Goal: Understand process/instructions: Learn how to perform a task or action

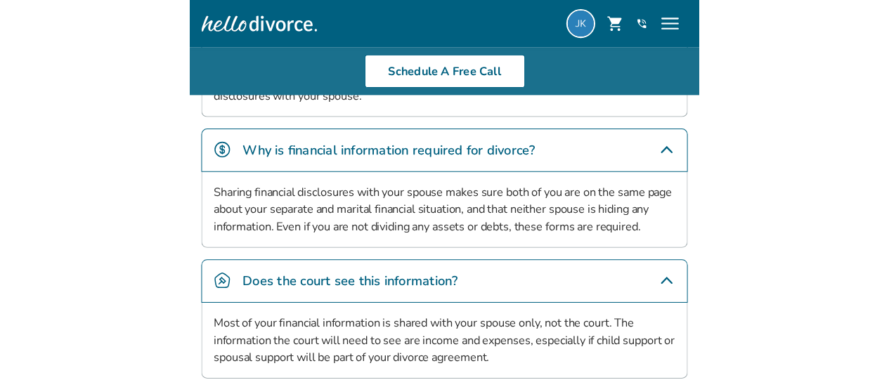
scroll to position [686, 0]
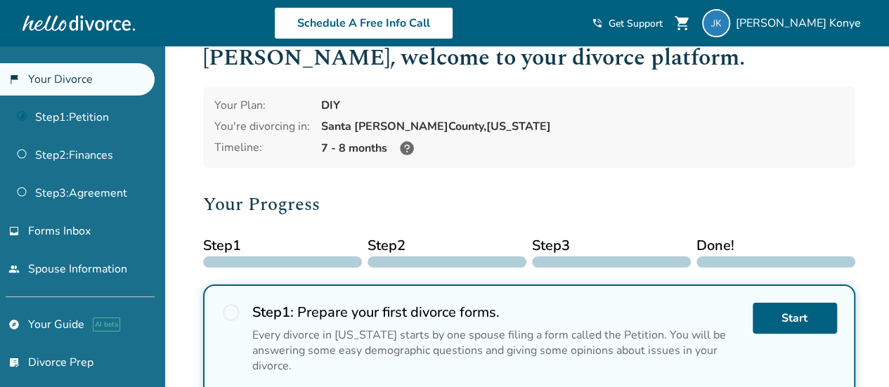
scroll to position [30, 0]
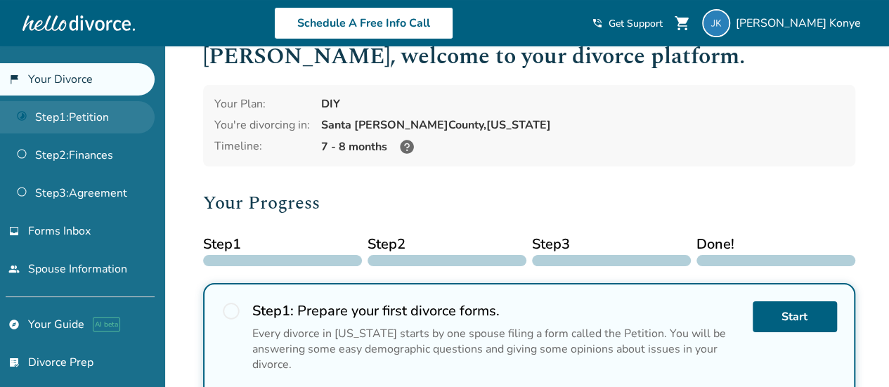
click at [91, 119] on link "Step 1 : Petition" at bounding box center [77, 117] width 155 height 32
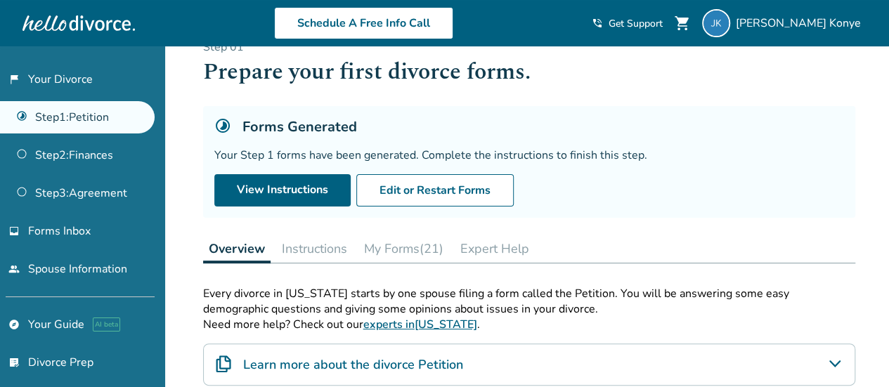
click at [405, 247] on button "My Forms (21)" at bounding box center [403, 249] width 91 height 28
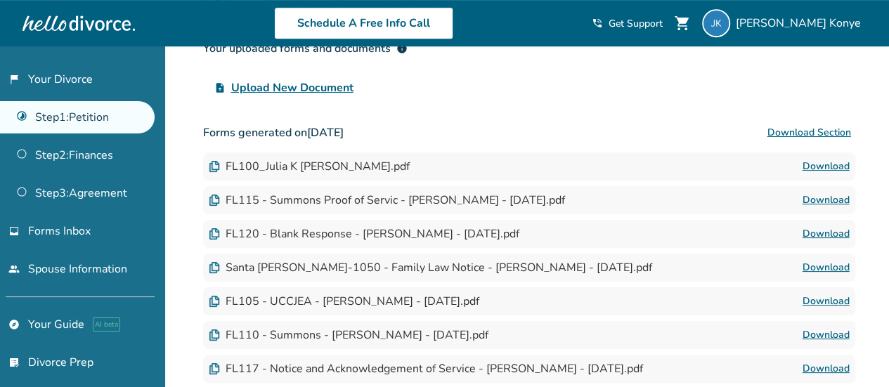
scroll to position [329, 0]
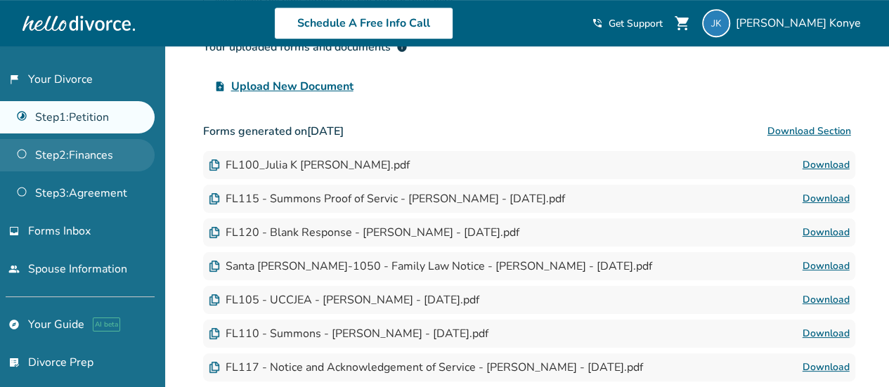
click at [78, 155] on link "Step 2 : Finances" at bounding box center [77, 155] width 155 height 32
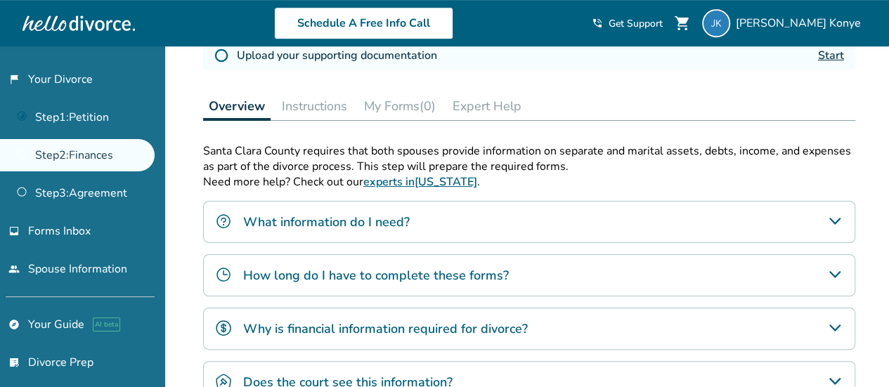
scroll to position [377, 0]
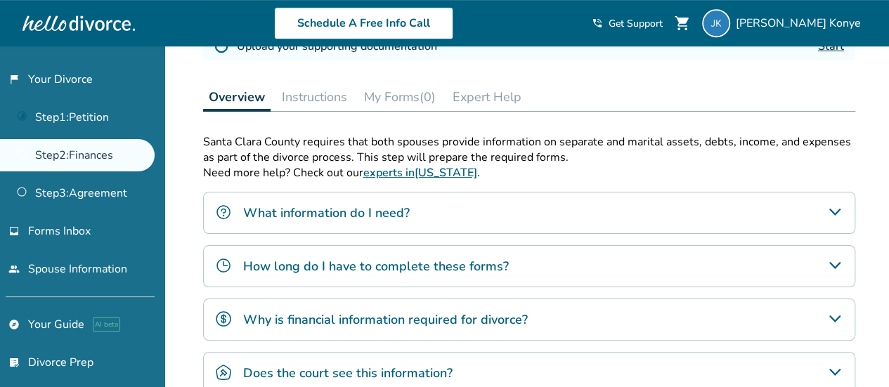
click at [437, 261] on h4 "How long do I have to complete these forms?" at bounding box center [376, 266] width 266 height 18
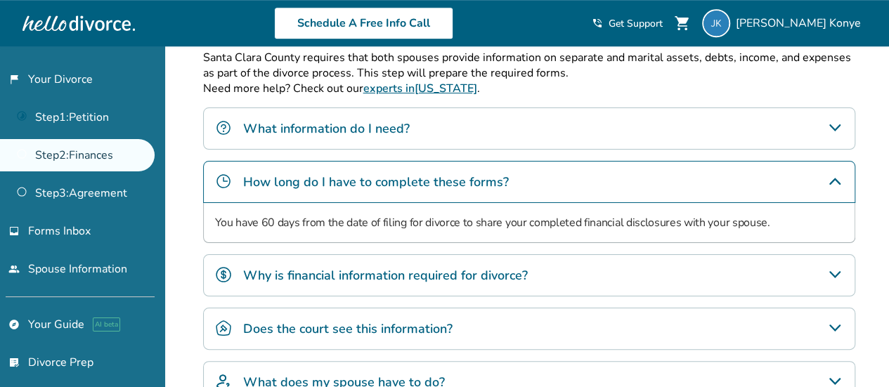
scroll to position [464, 0]
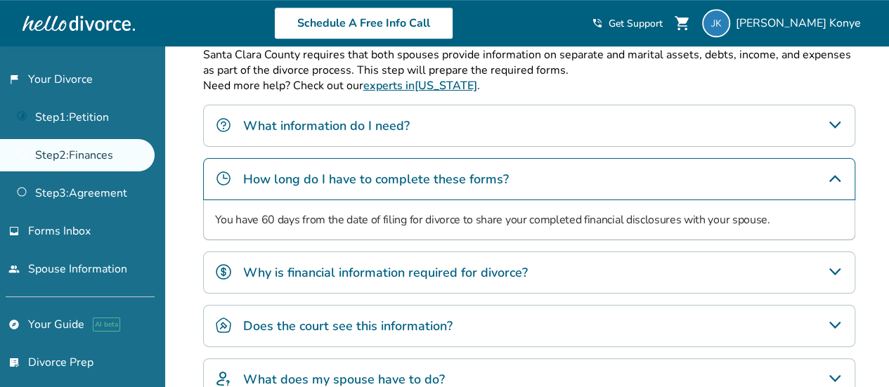
click at [437, 264] on h4 "Why is financial information required for divorce?" at bounding box center [385, 273] width 285 height 18
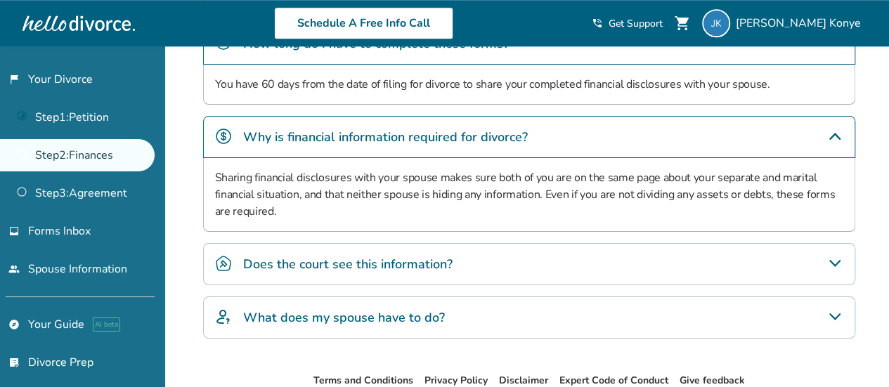
scroll to position [602, 0]
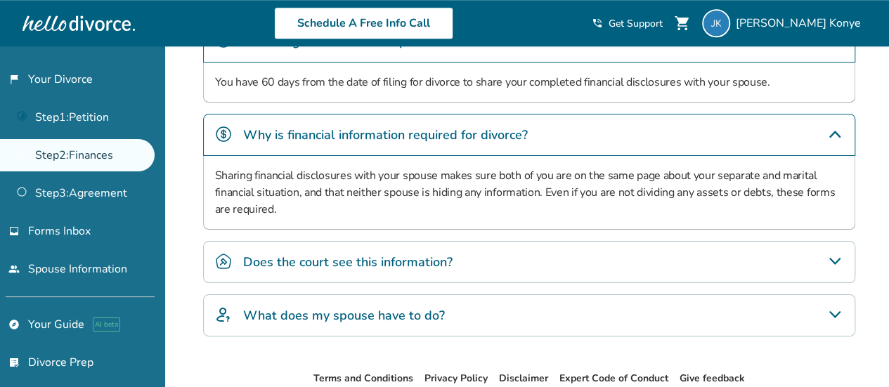
click at [379, 256] on h4 "Does the court see this information?" at bounding box center [347, 262] width 209 height 18
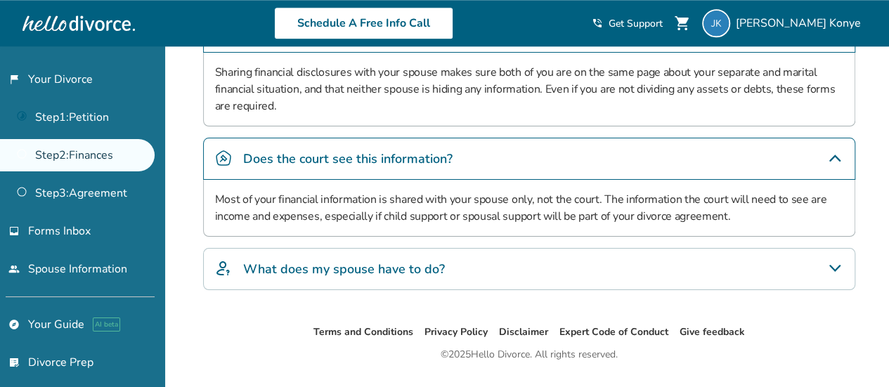
scroll to position [708, 0]
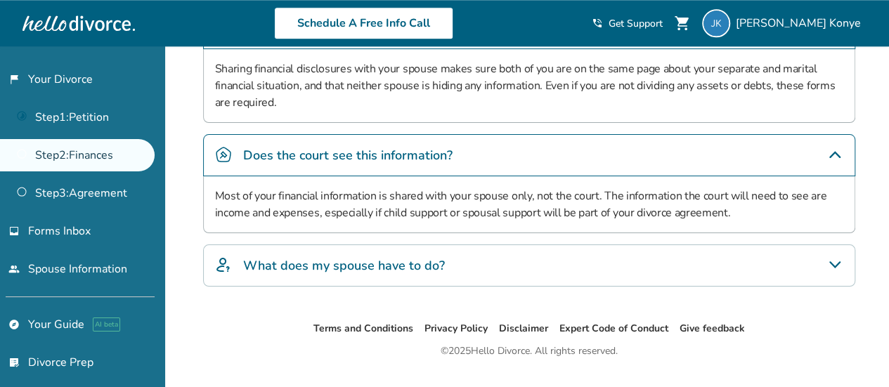
click at [379, 256] on h4 "What does my spouse have to do?" at bounding box center [344, 265] width 202 height 18
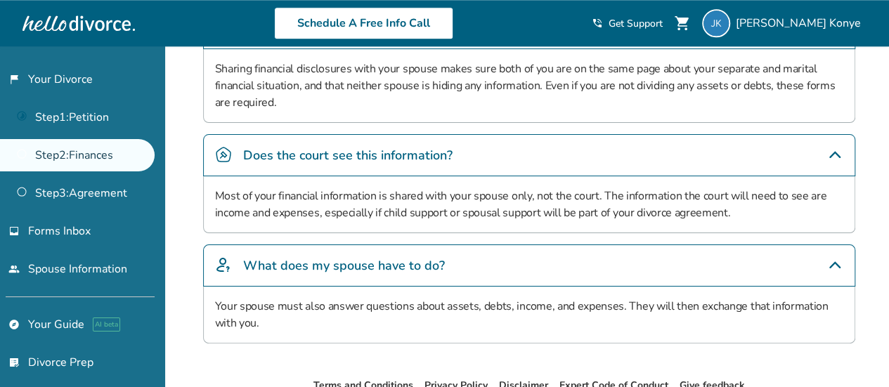
scroll to position [791, 0]
